Goal: Navigation & Orientation: Find specific page/section

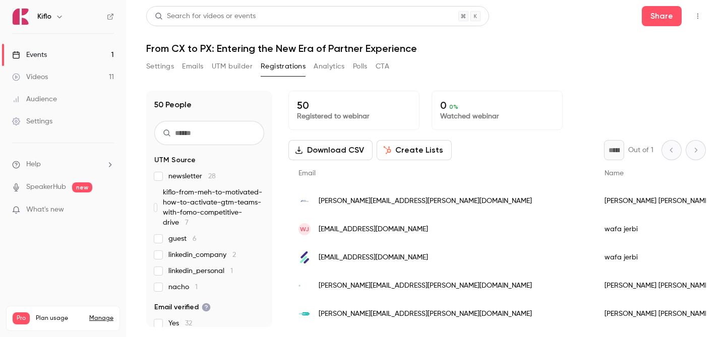
scroll to position [124, 0]
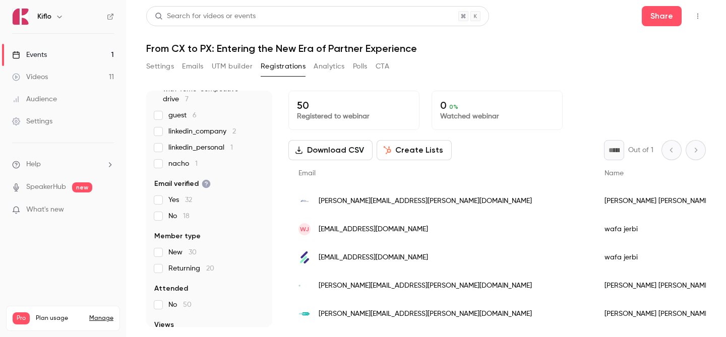
click at [72, 47] on link "Events 1" at bounding box center [63, 55] width 126 height 22
